Goal: Information Seeking & Learning: Understand process/instructions

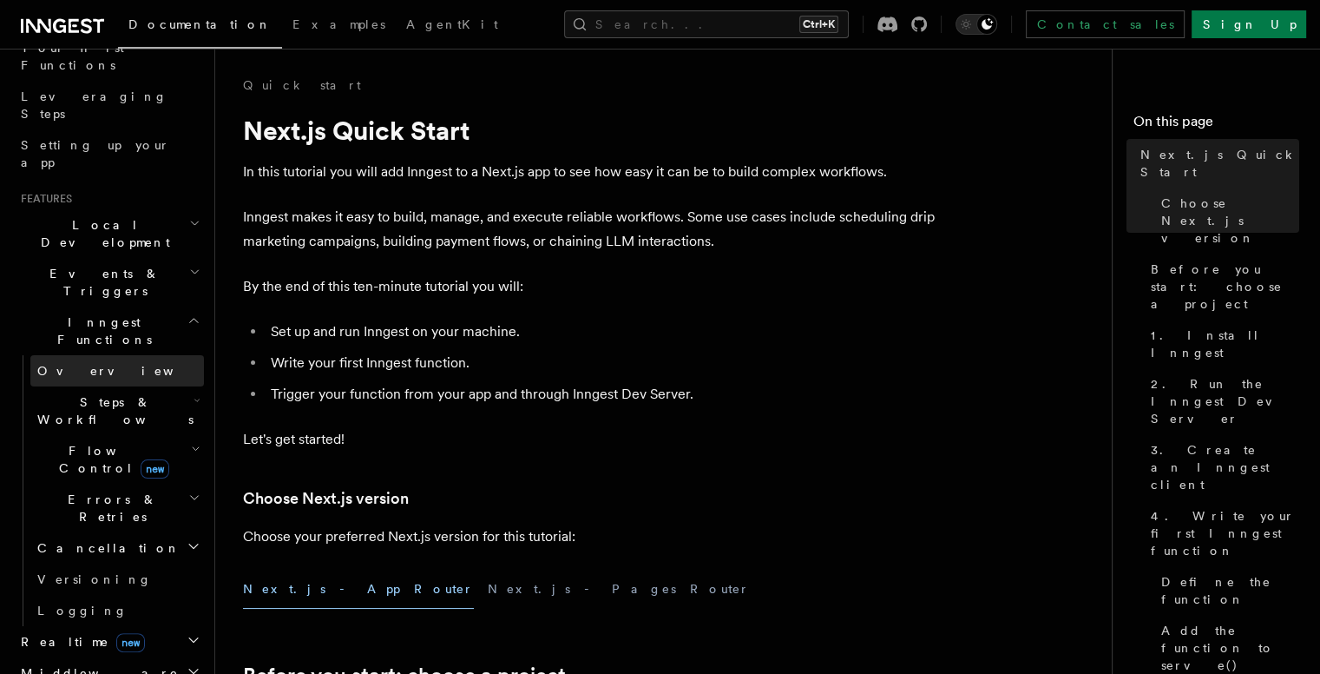
scroll to position [260, 0]
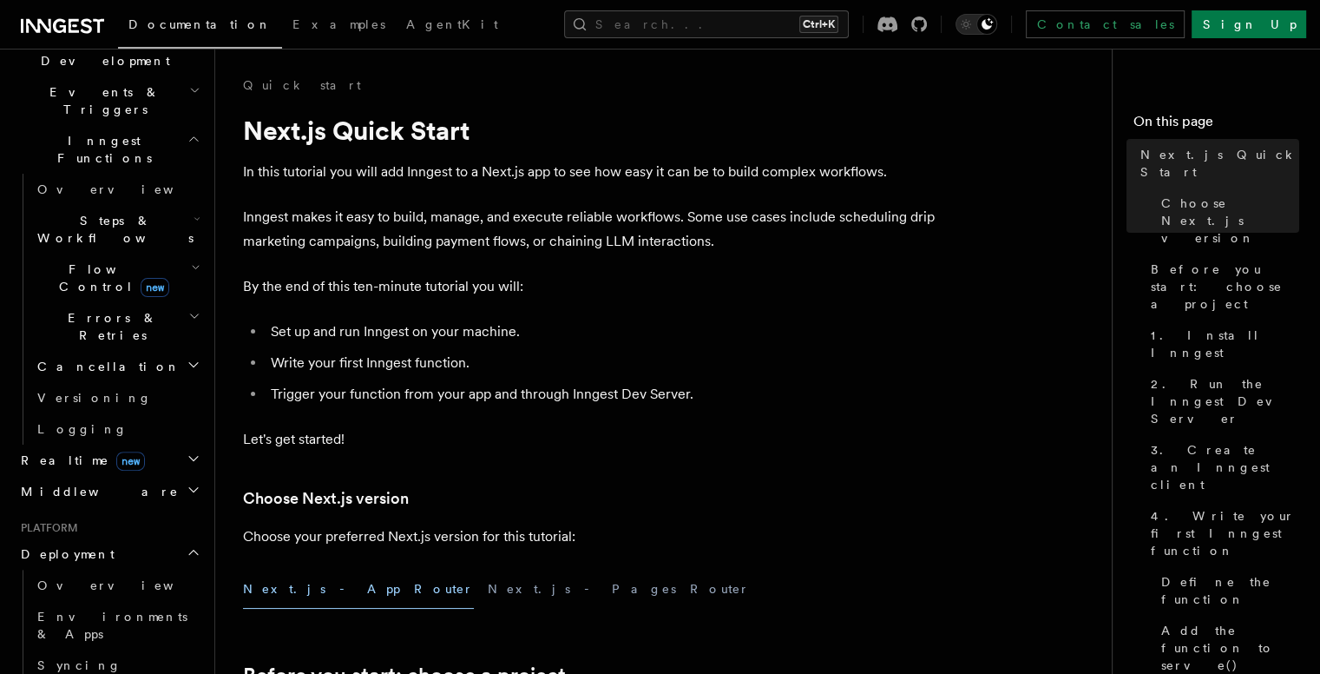
scroll to position [434, 0]
click at [94, 566] on link "Overview" at bounding box center [117, 581] width 174 height 31
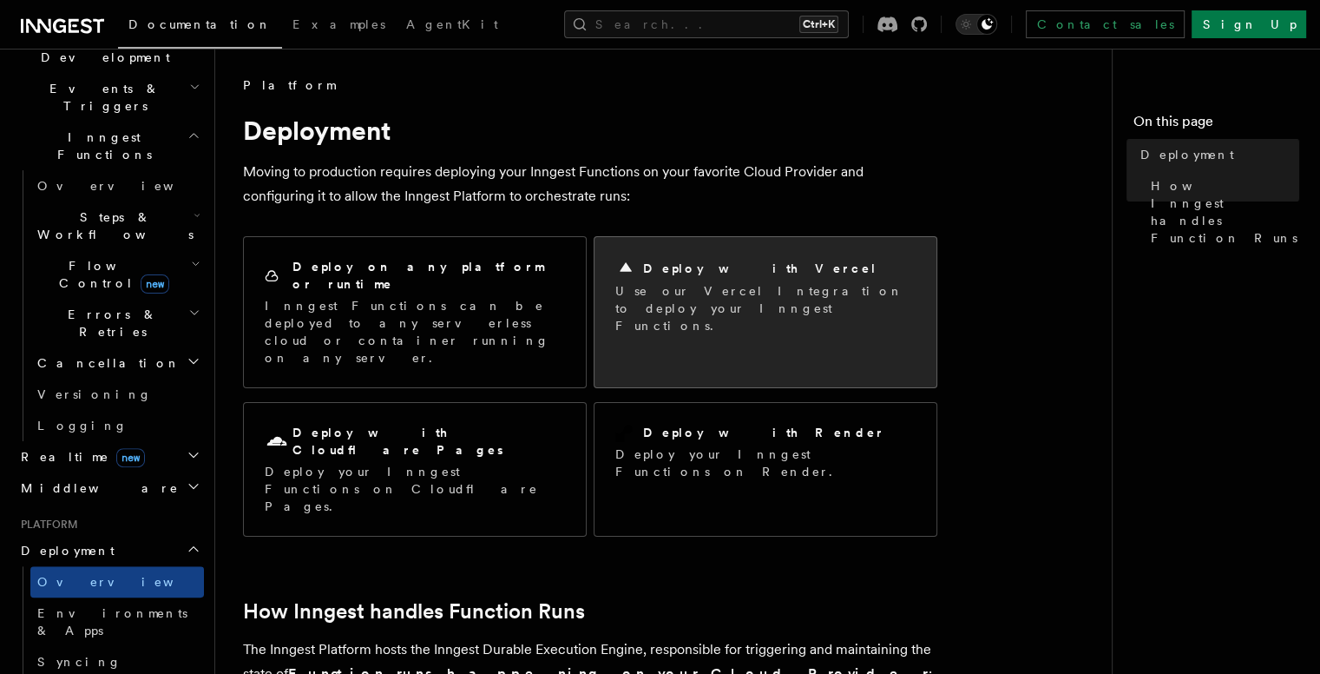
click at [650, 284] on p "Use our Vercel Integration to deploy your Inngest Functions." at bounding box center [765, 308] width 300 height 52
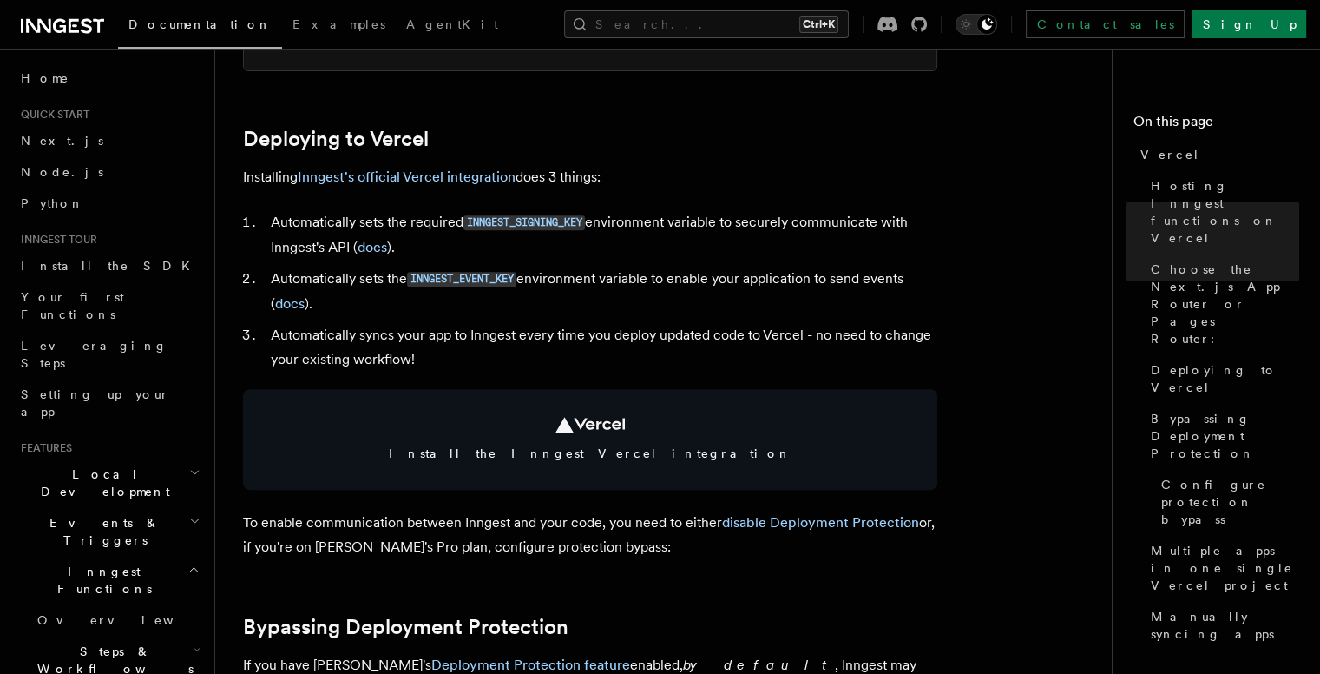
scroll to position [781, 0]
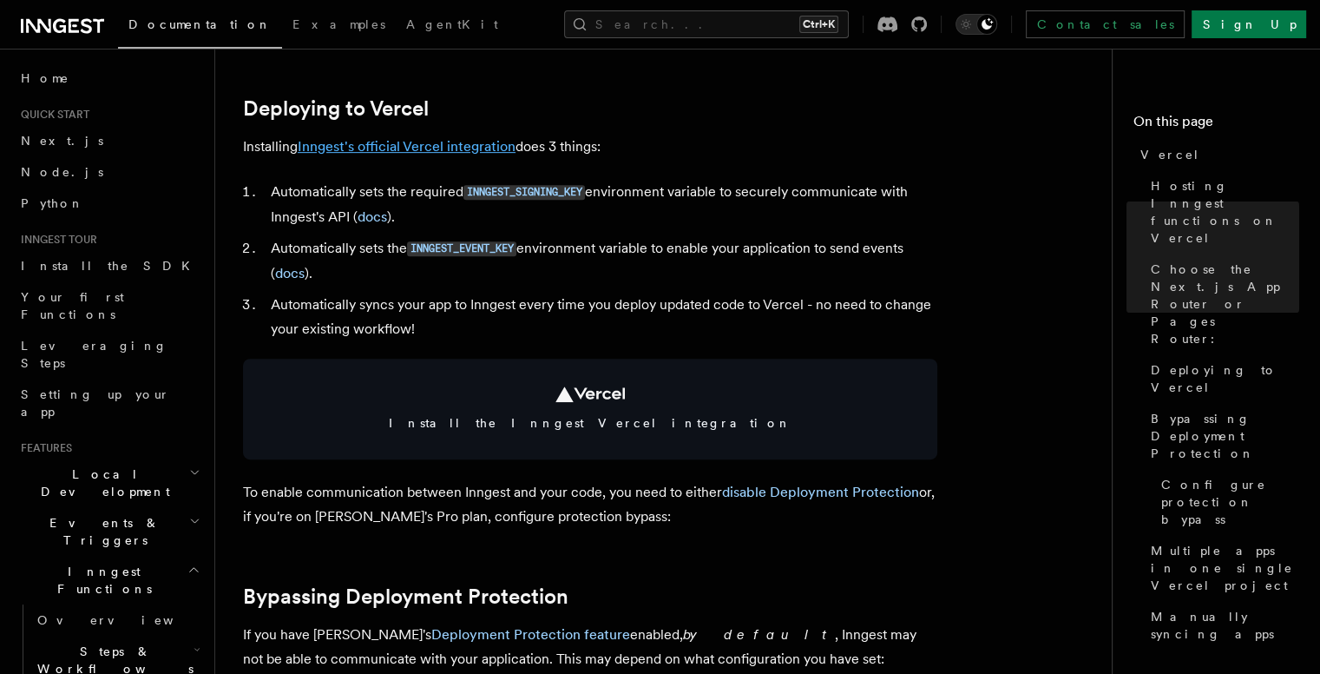
click at [392, 149] on link "Inngest's official Vercel integration" at bounding box center [407, 146] width 218 height 16
